Goal: Task Accomplishment & Management: Use online tool/utility

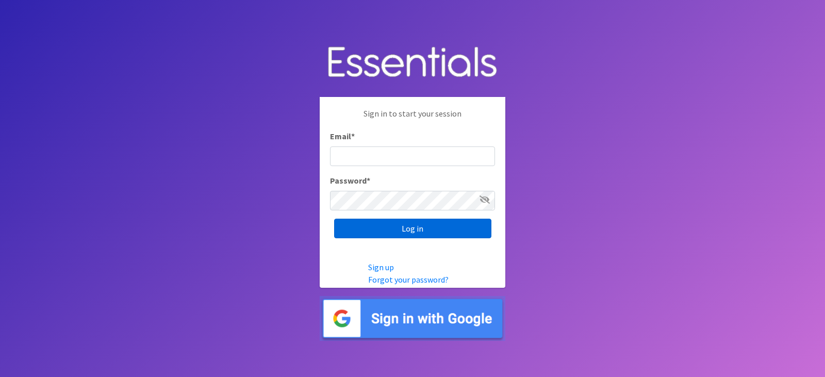
type input "diapers@juniorleagueofpensacola.org"
click at [406, 229] on input "Log in" at bounding box center [412, 229] width 157 height 20
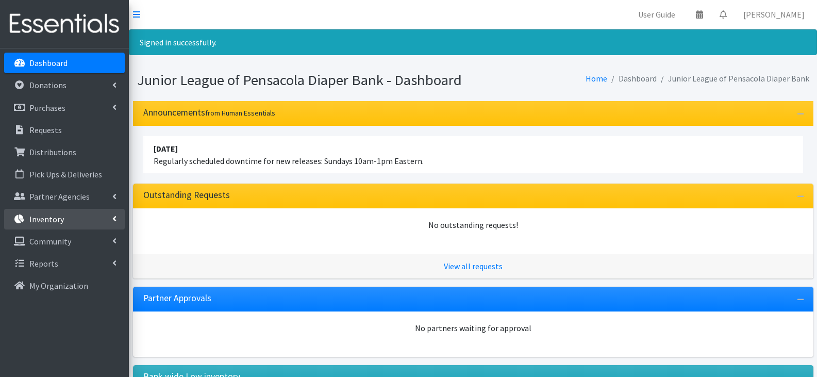
click at [62, 217] on p "Inventory" at bounding box center [46, 219] width 35 height 10
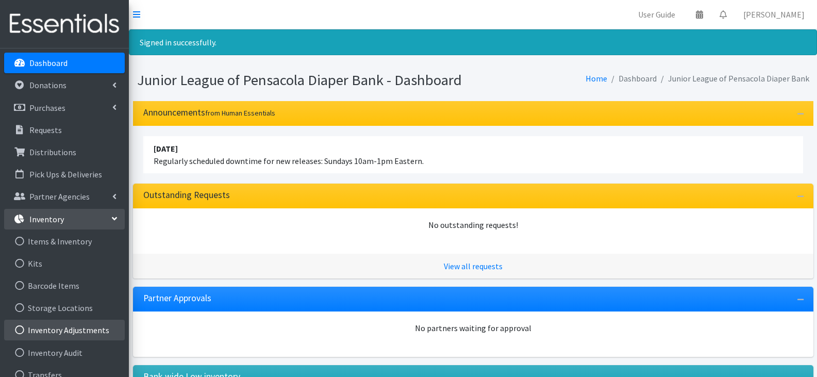
click at [75, 327] on link "Inventory Adjustments" at bounding box center [64, 330] width 121 height 21
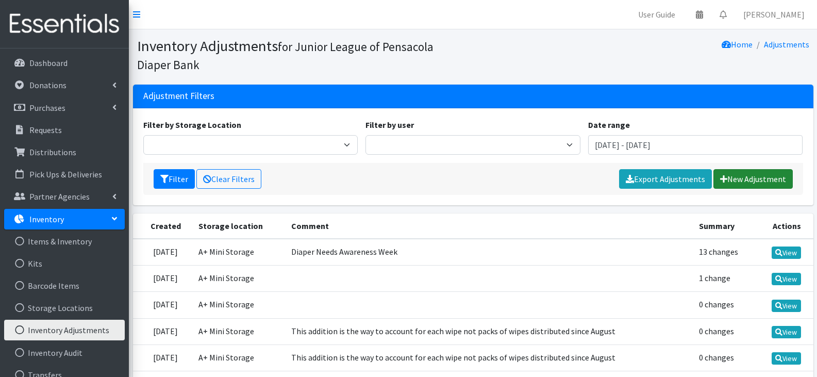
click at [751, 180] on link "New Adjustment" at bounding box center [753, 179] width 79 height 20
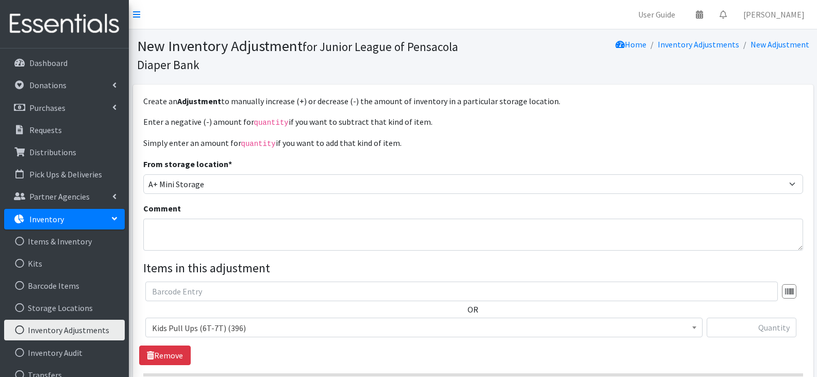
click at [476, 119] on p "Enter a negative (-) amount for quantity if you want to subtract that kind of i…" at bounding box center [473, 121] width 660 height 13
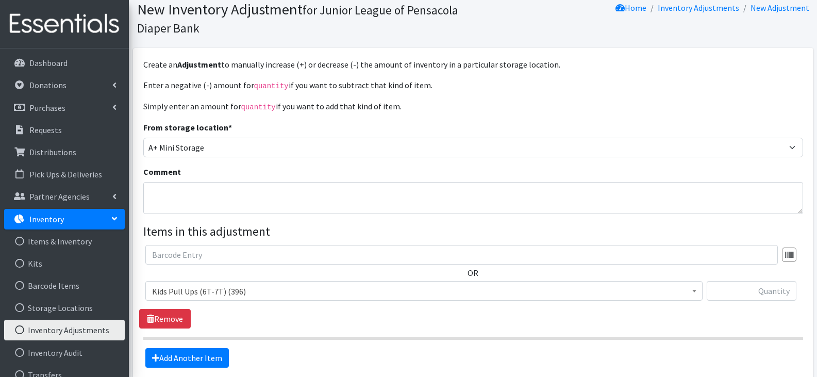
scroll to position [103, 0]
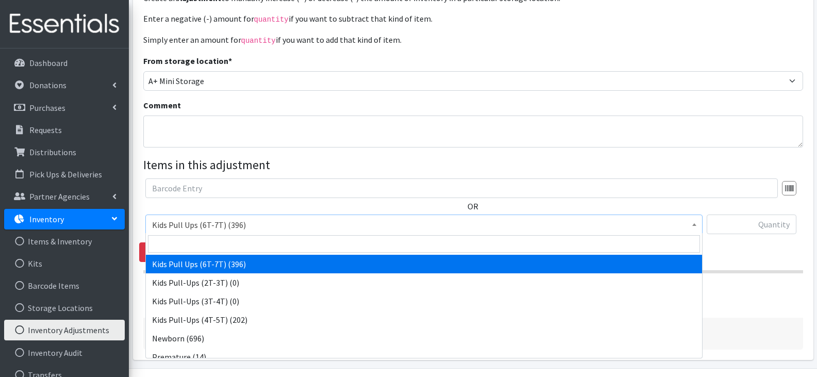
click at [417, 224] on span "Kids Pull Ups (6T-7T) (396)" at bounding box center [424, 225] width 544 height 14
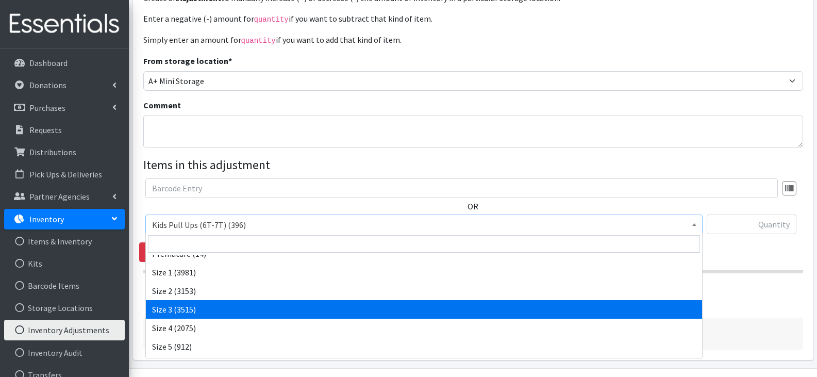
select select "13973"
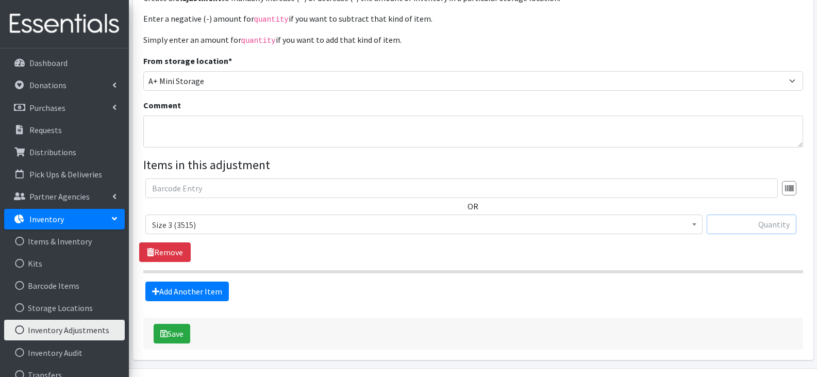
click at [722, 215] on input "text" at bounding box center [752, 224] width 90 height 20
type input "178"
click at [193, 292] on link "Add Another Item" at bounding box center [187, 292] width 84 height 20
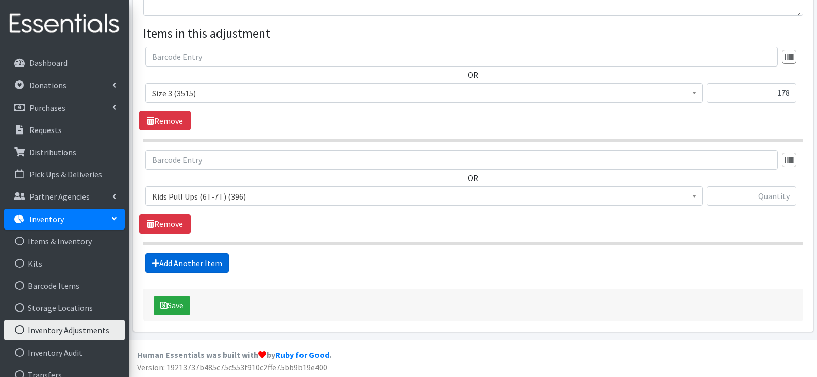
scroll to position [235, 0]
click at [250, 194] on span "Kids Pull Ups (6T-7T) (396)" at bounding box center [424, 196] width 544 height 14
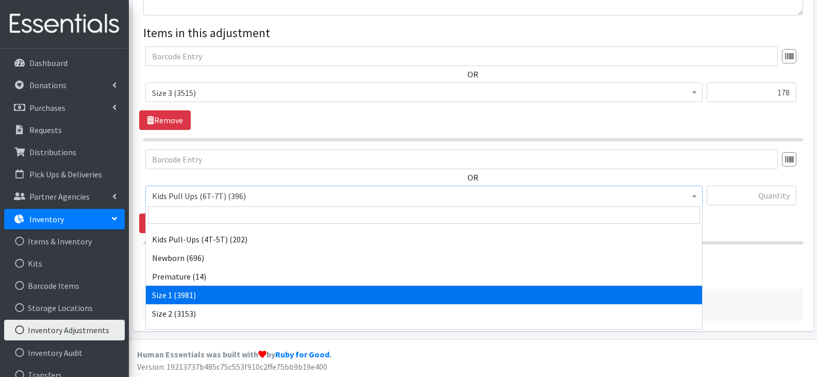
scroll to position [103, 0]
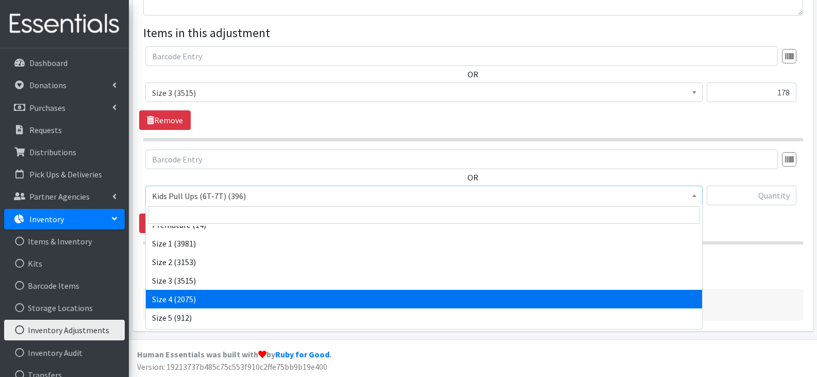
select select "13974"
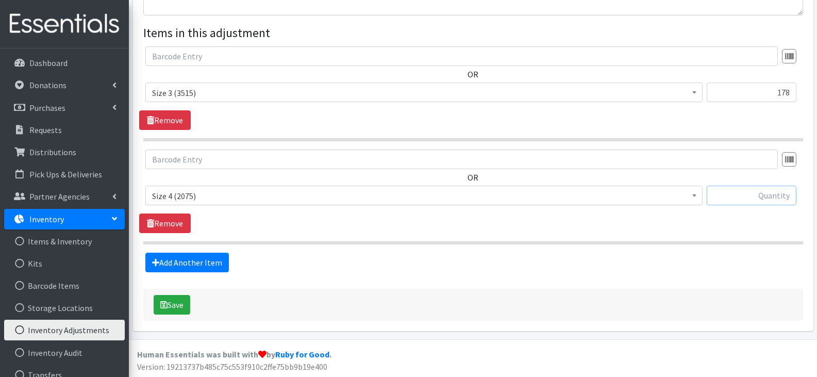
click at [733, 201] on input "text" at bounding box center [752, 196] width 90 height 20
type input "96"
click at [175, 302] on button "Save" at bounding box center [172, 305] width 37 height 20
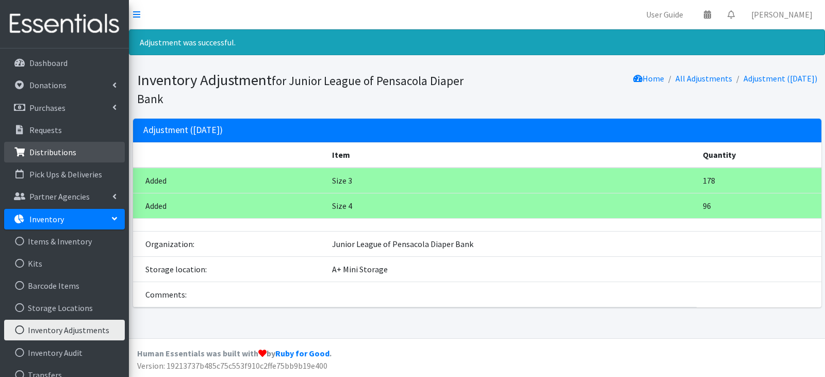
click at [78, 153] on link "Distributions" at bounding box center [64, 152] width 121 height 21
